Goal: Find specific page/section: Find specific page/section

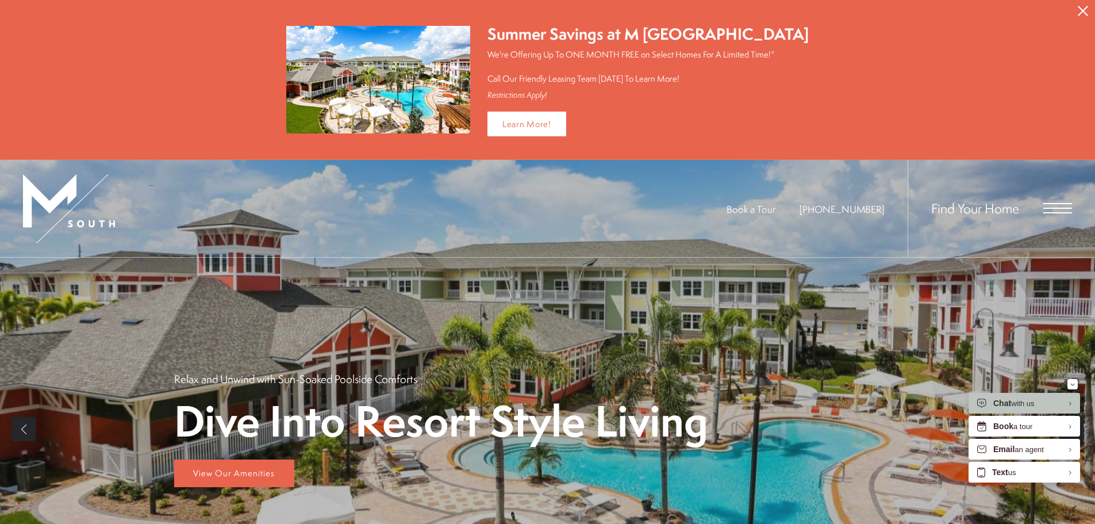
click at [1043, 205] on div "Find Your Home" at bounding box center [990, 208] width 164 height 97
click at [1051, 207] on span "Open Menu" at bounding box center [1057, 207] width 29 height 1
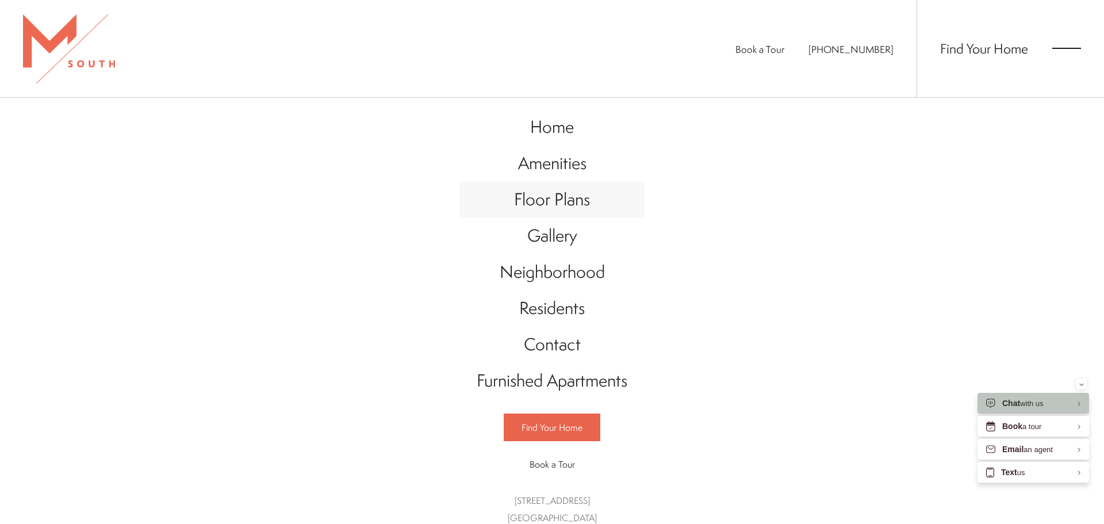
click at [537, 206] on span "Floor Plans" at bounding box center [552, 199] width 76 height 24
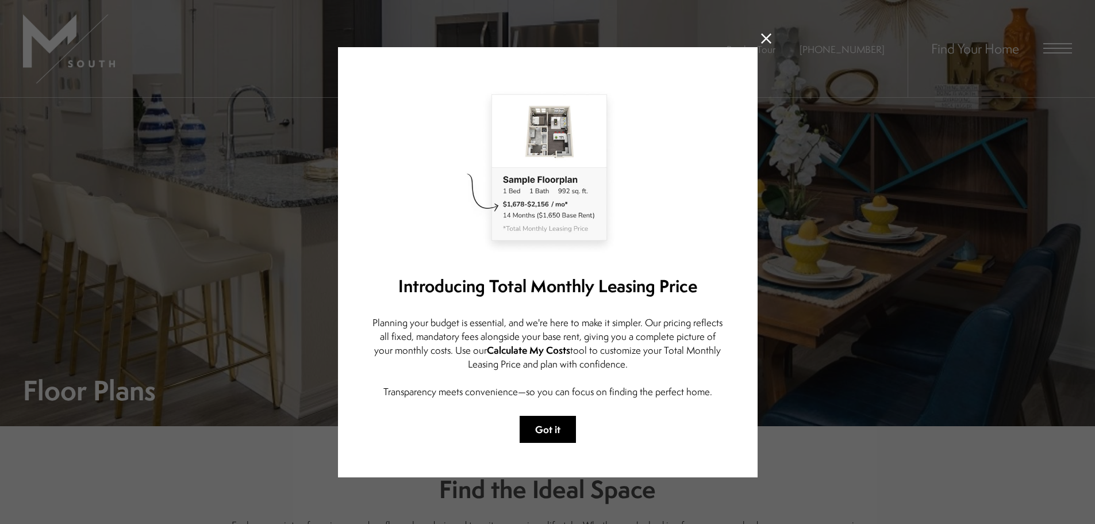
click at [544, 422] on button "Got it" at bounding box center [548, 429] width 56 height 27
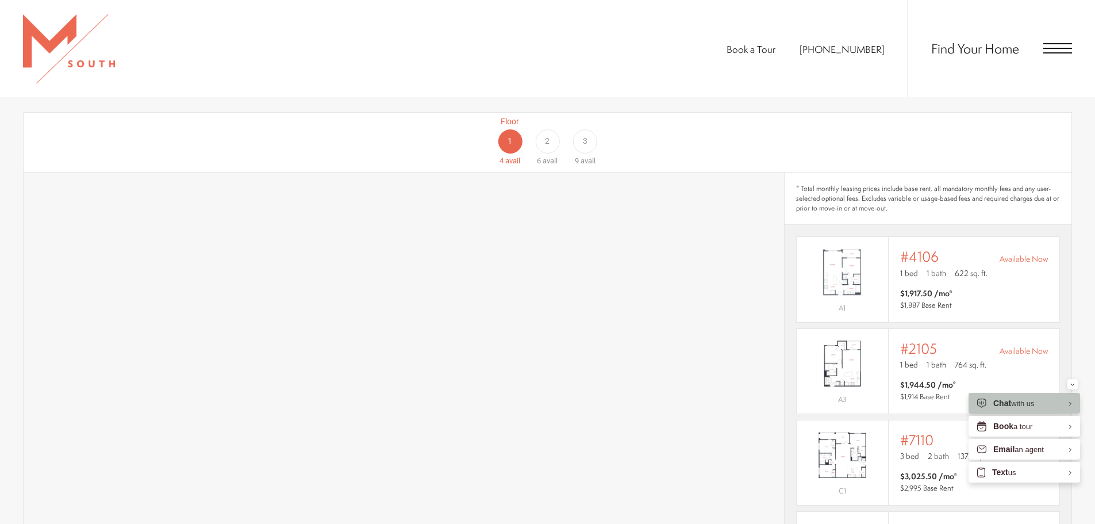
scroll to position [747, 0]
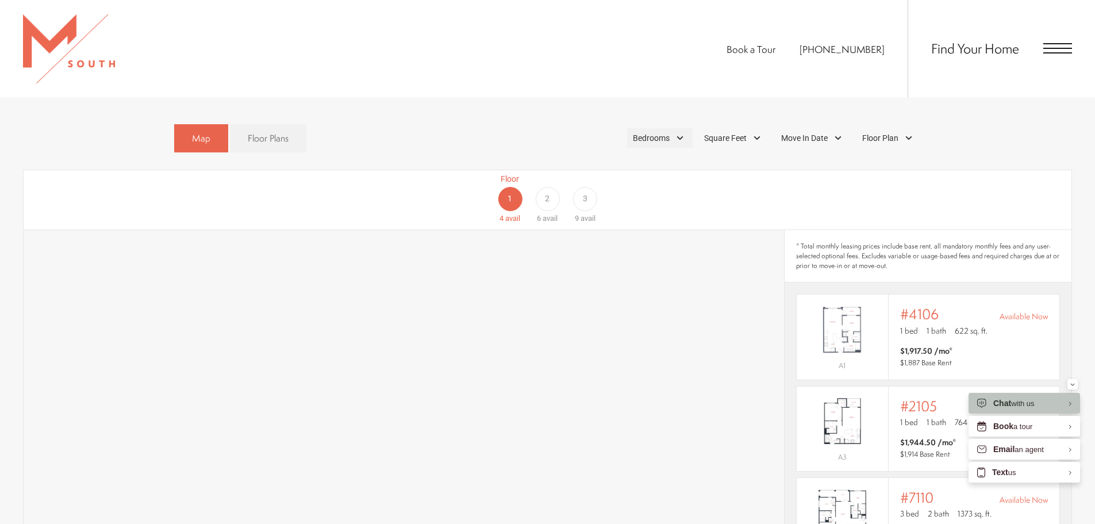
click at [652, 132] on span "Bedrooms" at bounding box center [651, 138] width 37 height 12
click at [640, 185] on span "2 Bedroom" at bounding box center [637, 191] width 57 height 13
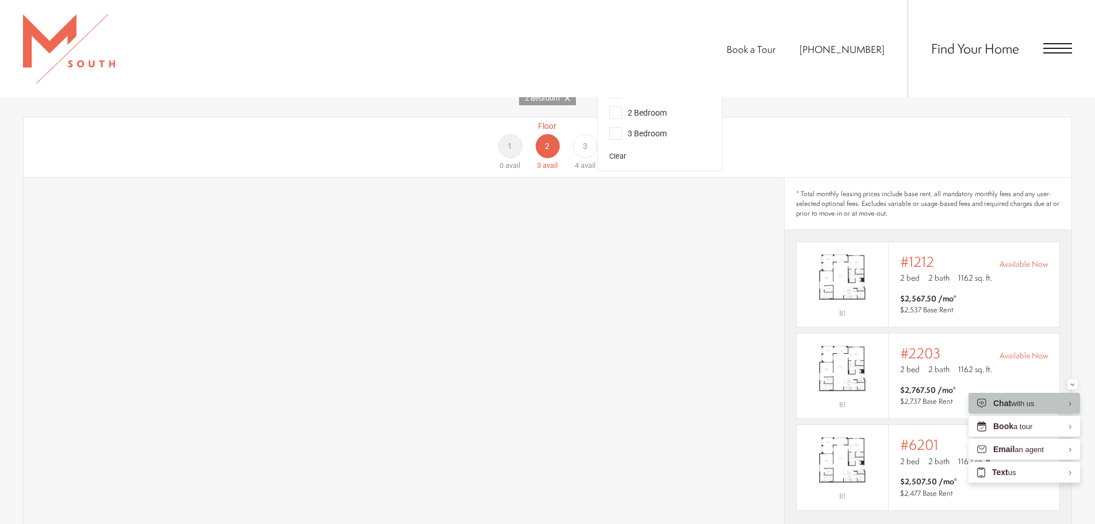
scroll to position [805, 0]
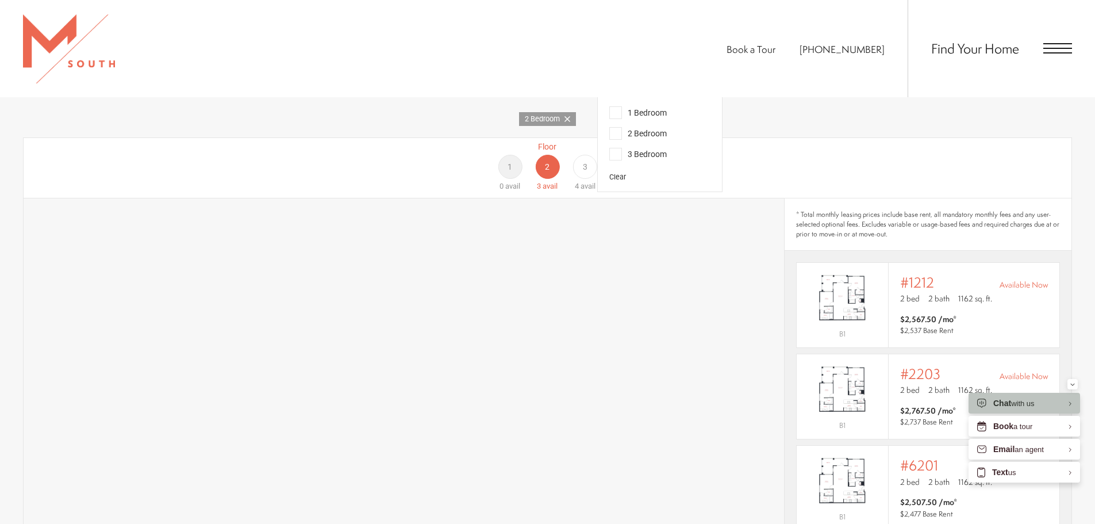
click at [582, 157] on div "3" at bounding box center [585, 167] width 24 height 24
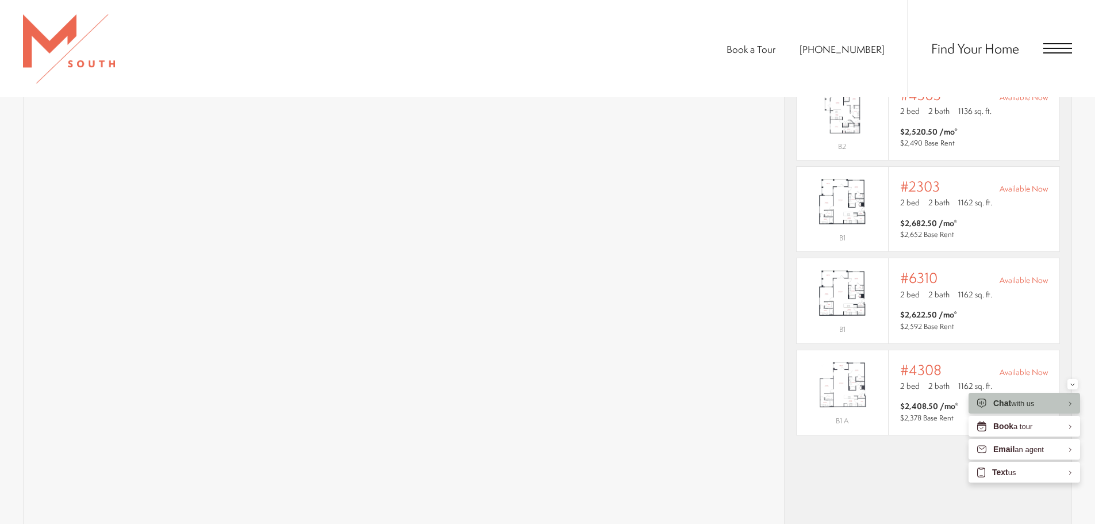
scroll to position [920, 0]
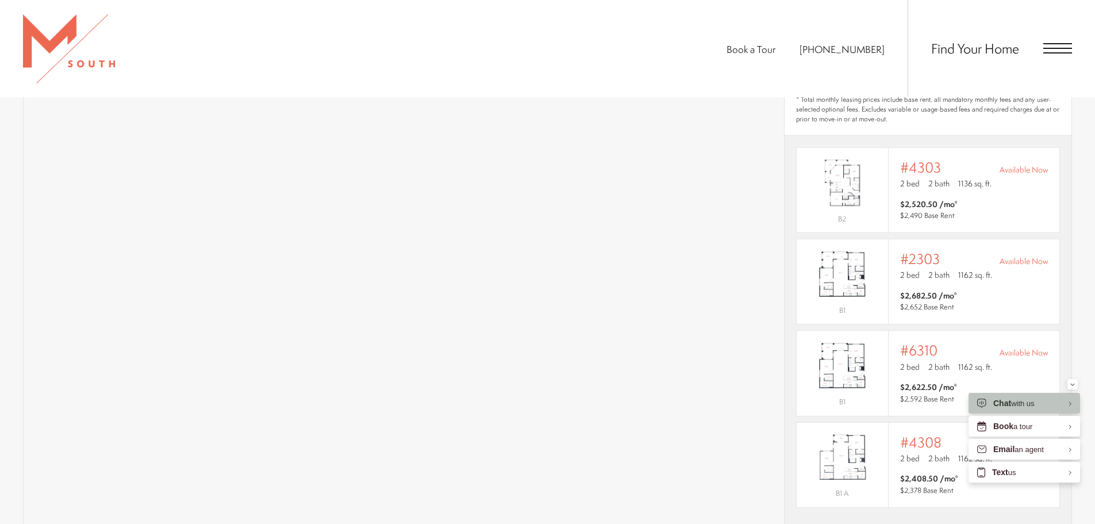
click at [1059, 47] on span "Open Menu" at bounding box center [1057, 48] width 29 height 10
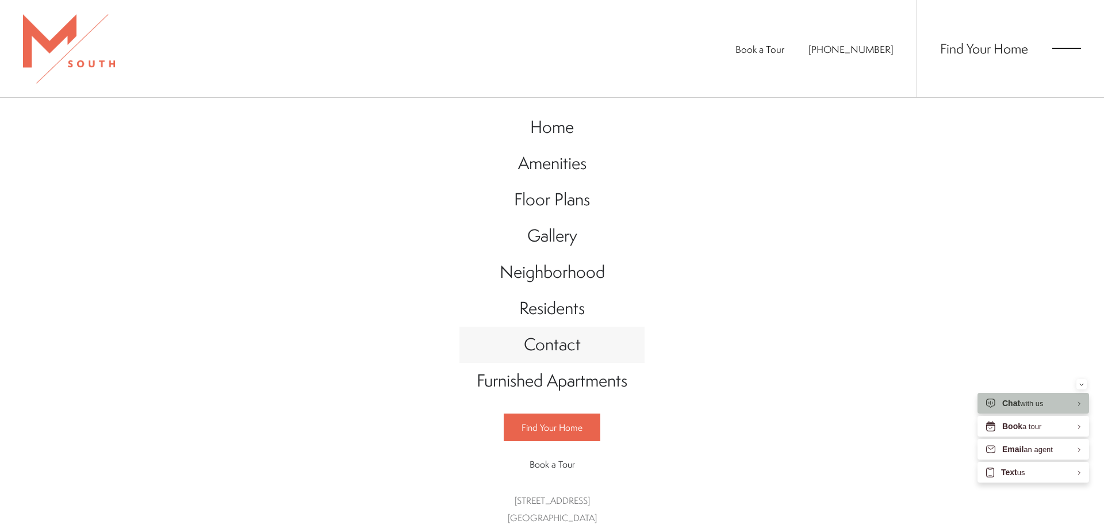
click at [566, 345] on span "Contact" at bounding box center [552, 344] width 57 height 24
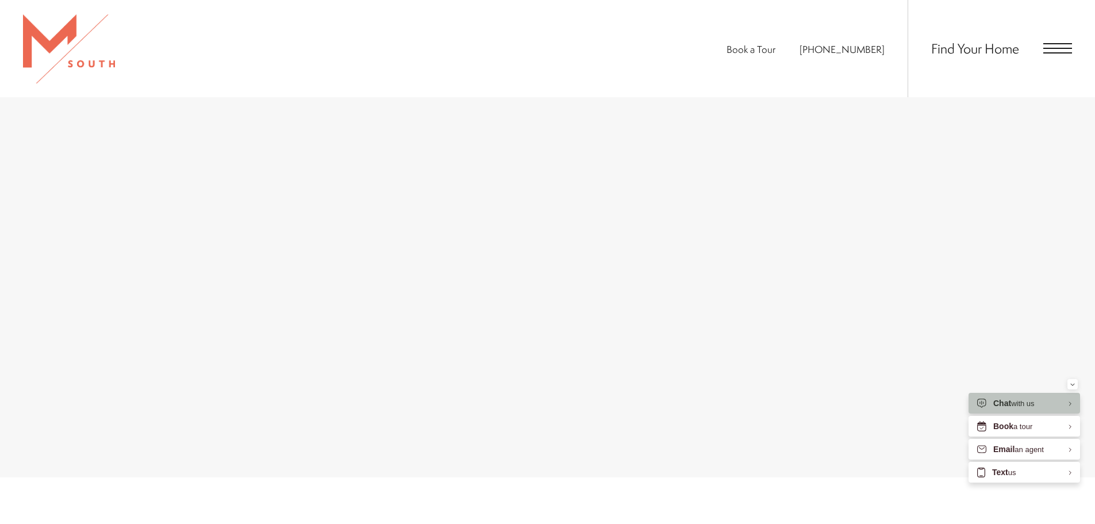
scroll to position [1426, 0]
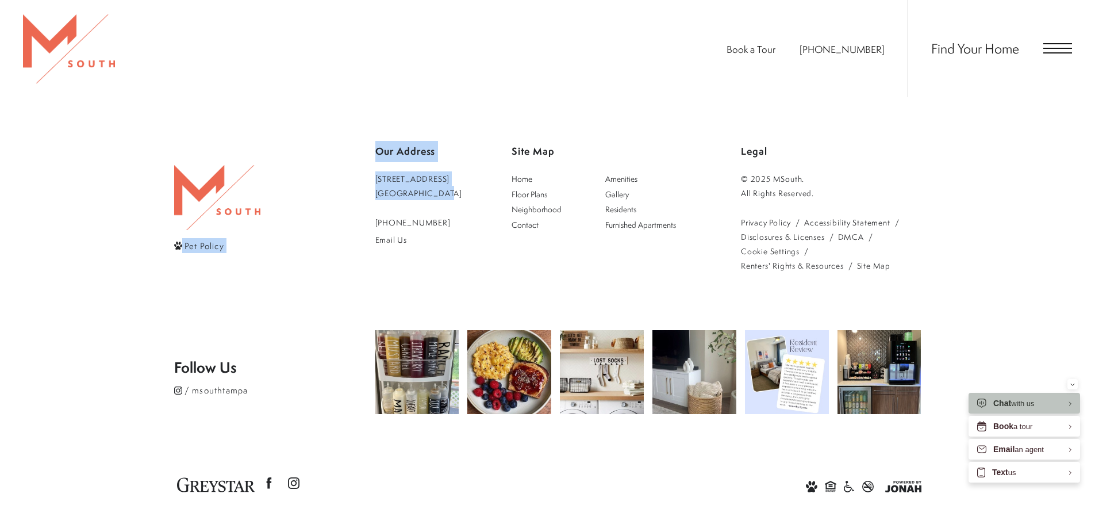
drag, startPoint x: 377, startPoint y: 160, endPoint x: 437, endPoint y: 175, distance: 61.6
click at [437, 175] on div "Pet Policy Our Address 5110 South Manhattan Avenue Tampa, FL 33611 813-570-8014…" at bounding box center [547, 207] width 747 height 132
